Goal: Communication & Community: Participate in discussion

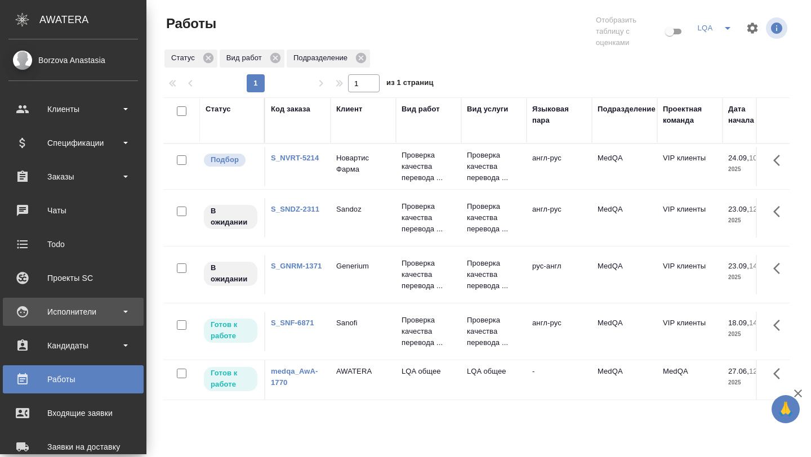
scroll to position [0, 145]
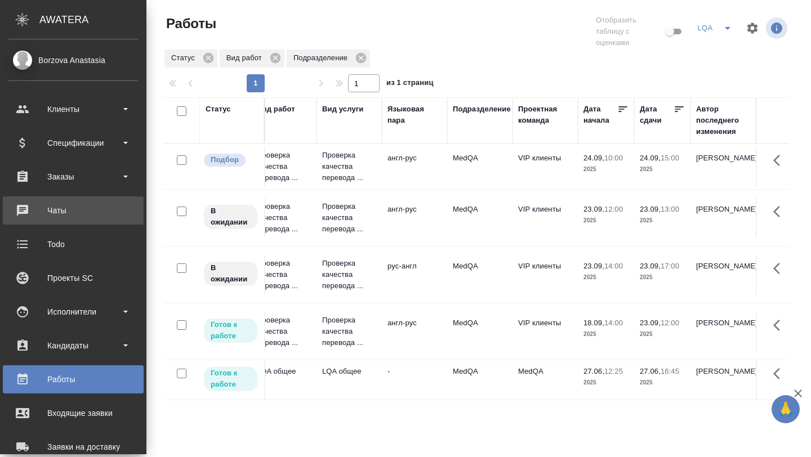
click at [73, 207] on div "Чаты" at bounding box center [73, 210] width 130 height 17
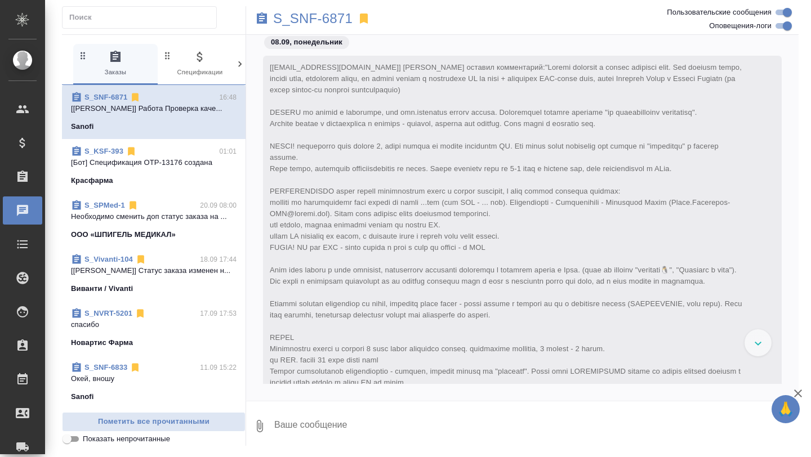
scroll to position [59040, 0]
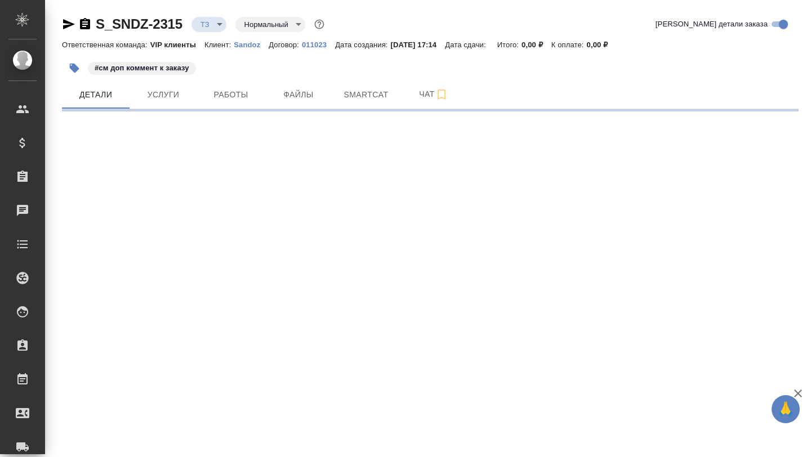
select select "RU"
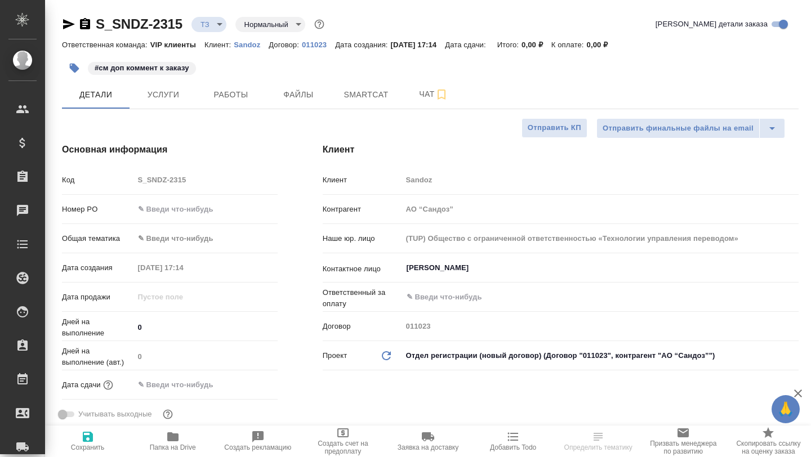
type textarea "x"
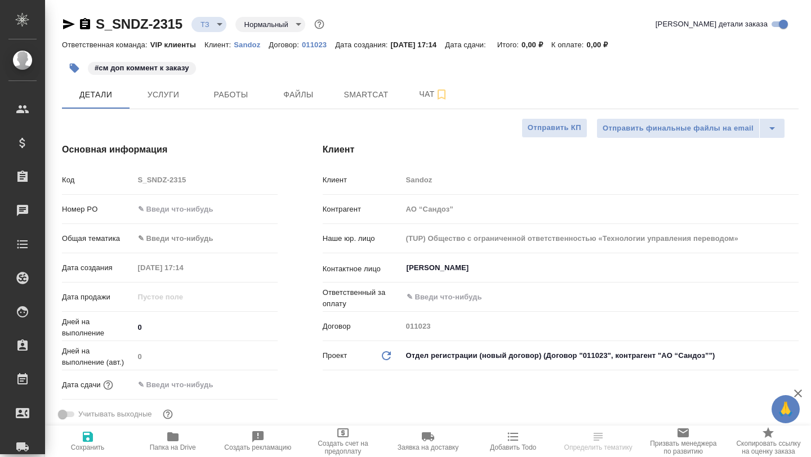
type textarea "x"
type input "[PERSON_NAME]"
click at [418, 97] on span "Чат" at bounding box center [434, 94] width 54 height 14
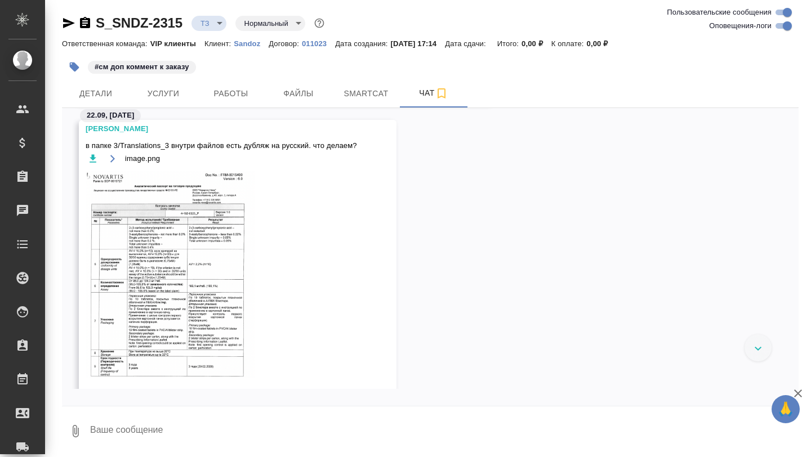
scroll to position [2019, 0]
click at [221, 305] on img at bounding box center [170, 273] width 169 height 207
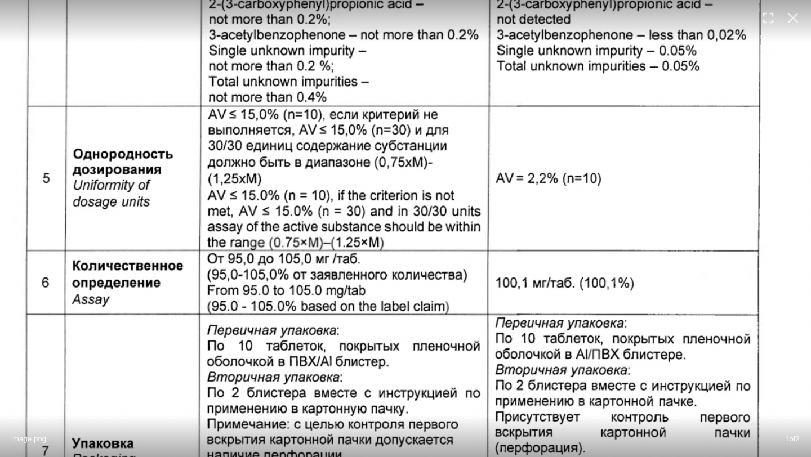
click at [221, 305] on img at bounding box center [405, 228] width 811 height 994
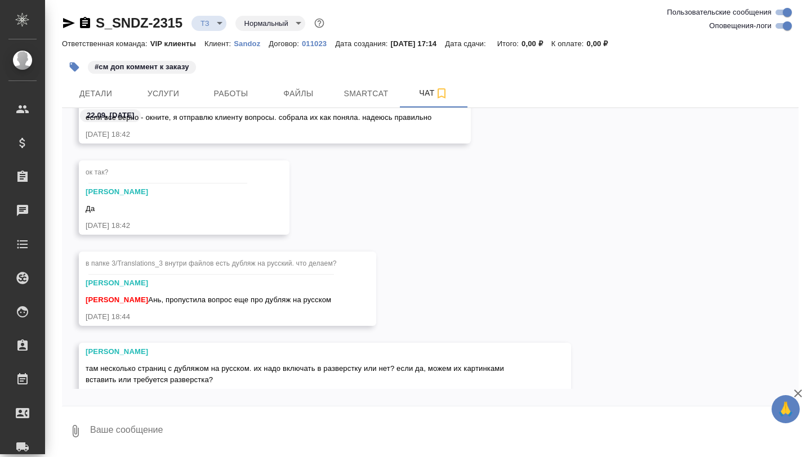
scroll to position [3761, 0]
